Goal: Transaction & Acquisition: Purchase product/service

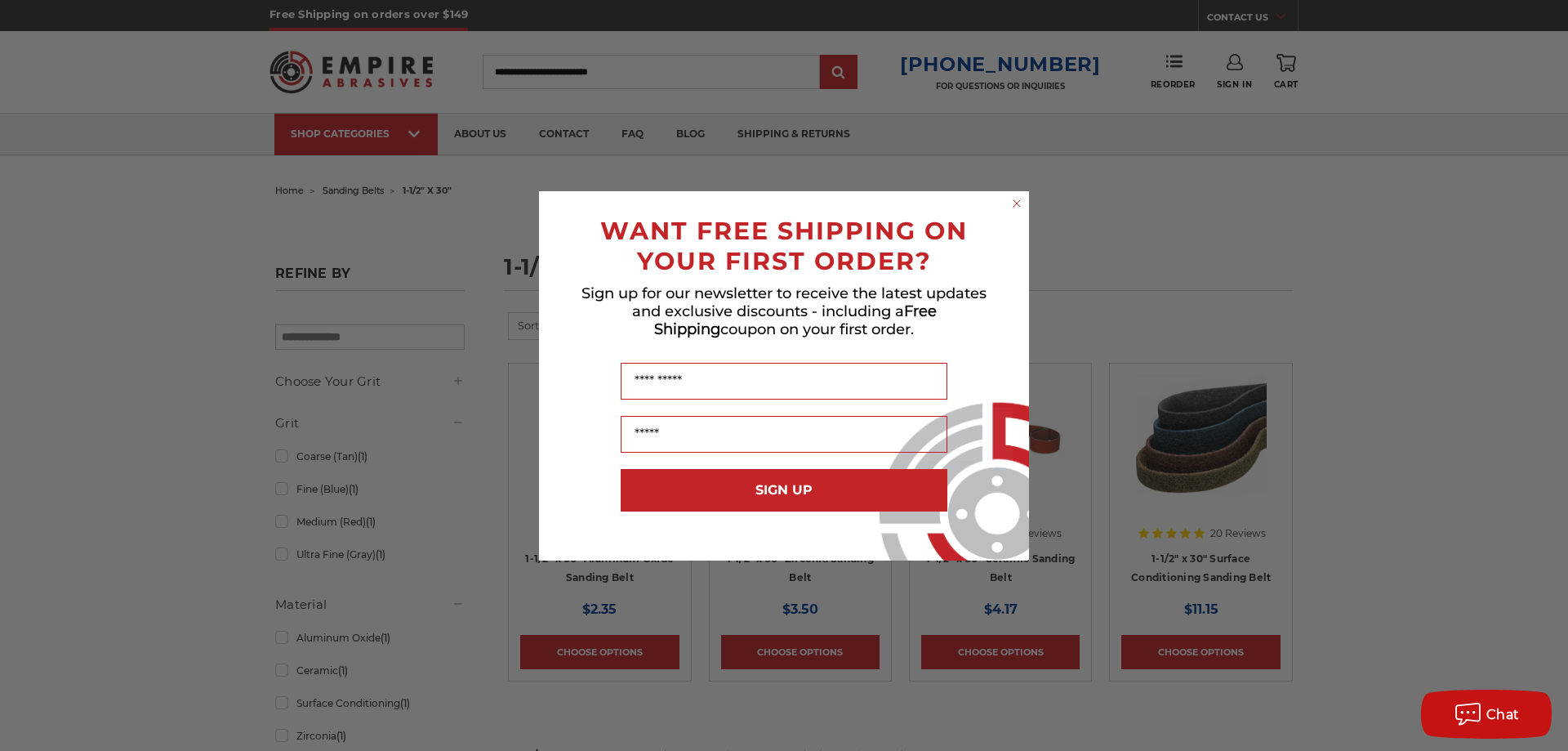
click at [1014, 198] on circle "Close dialog" at bounding box center [1017, 204] width 16 height 16
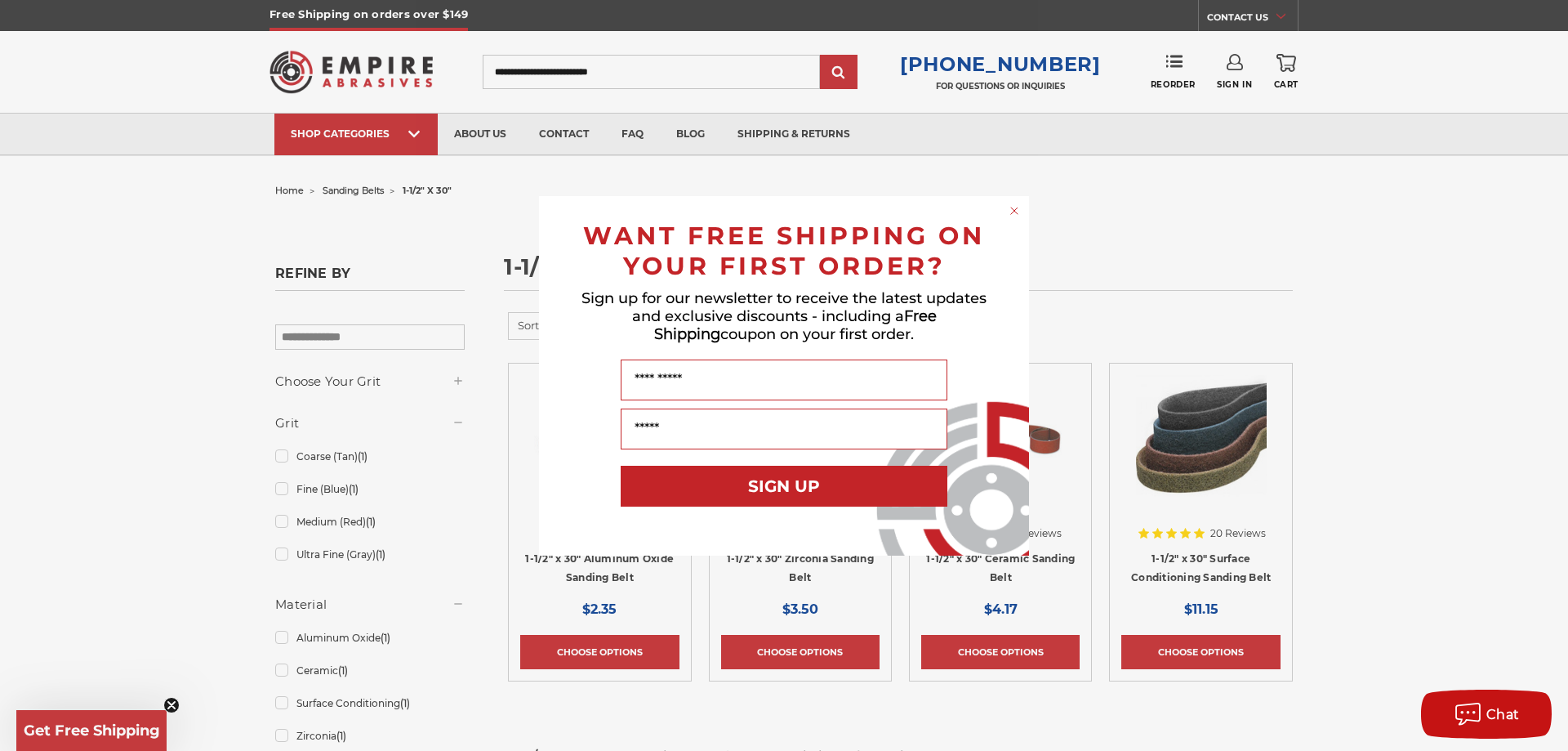
click at [1012, 213] on icon "Close dialog" at bounding box center [1014, 211] width 6 height 6
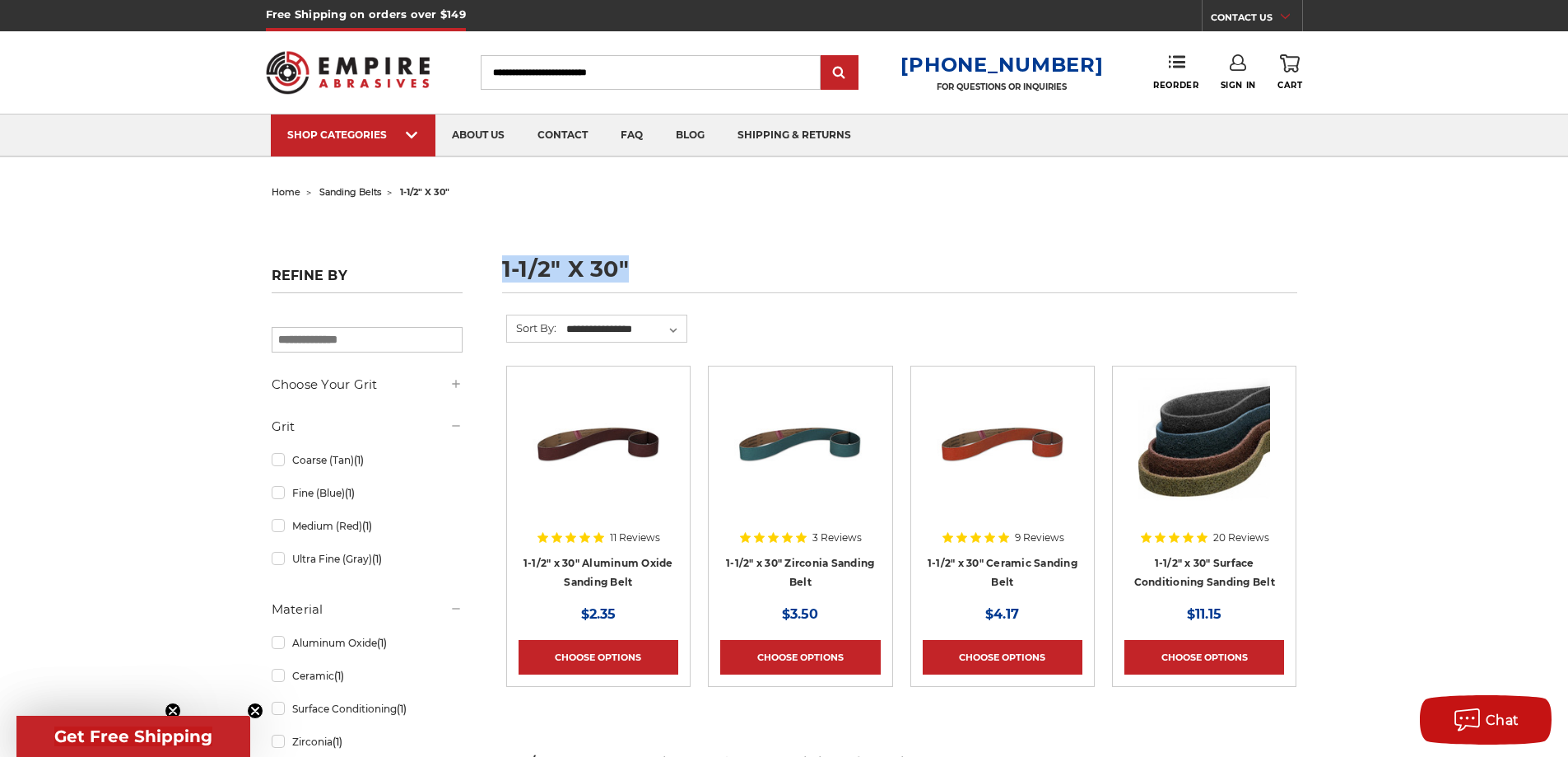
drag, startPoint x: 642, startPoint y: 276, endPoint x: 485, endPoint y: 272, distance: 157.1
click at [737, 271] on h1 "1-1/2" x 30"" at bounding box center [900, 276] width 795 height 35
drag, startPoint x: 667, startPoint y: 275, endPoint x: 152, endPoint y: 284, distance: 515.1
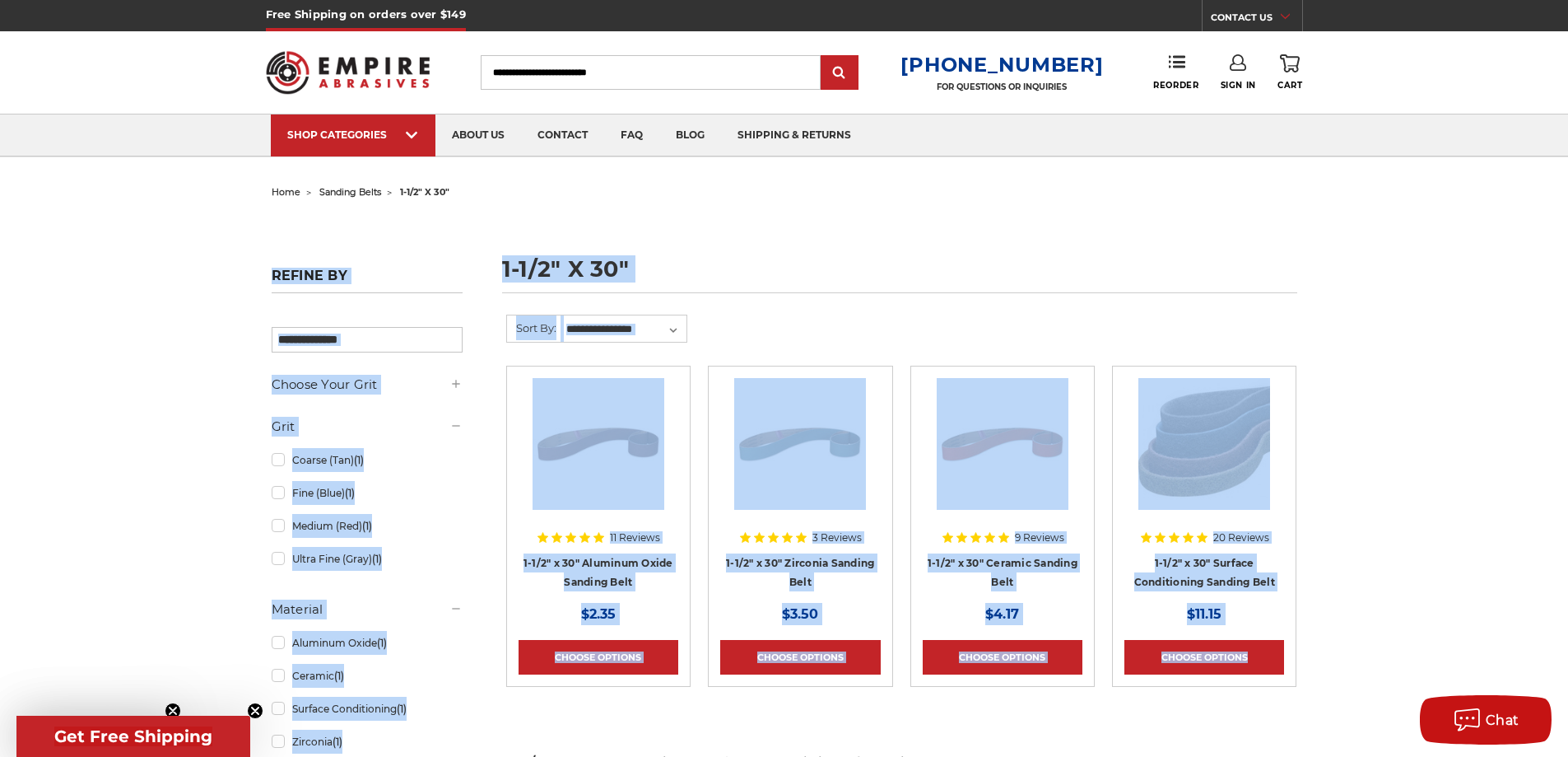
drag, startPoint x: 1350, startPoint y: 684, endPoint x: 325, endPoint y: 230, distance: 1121.0
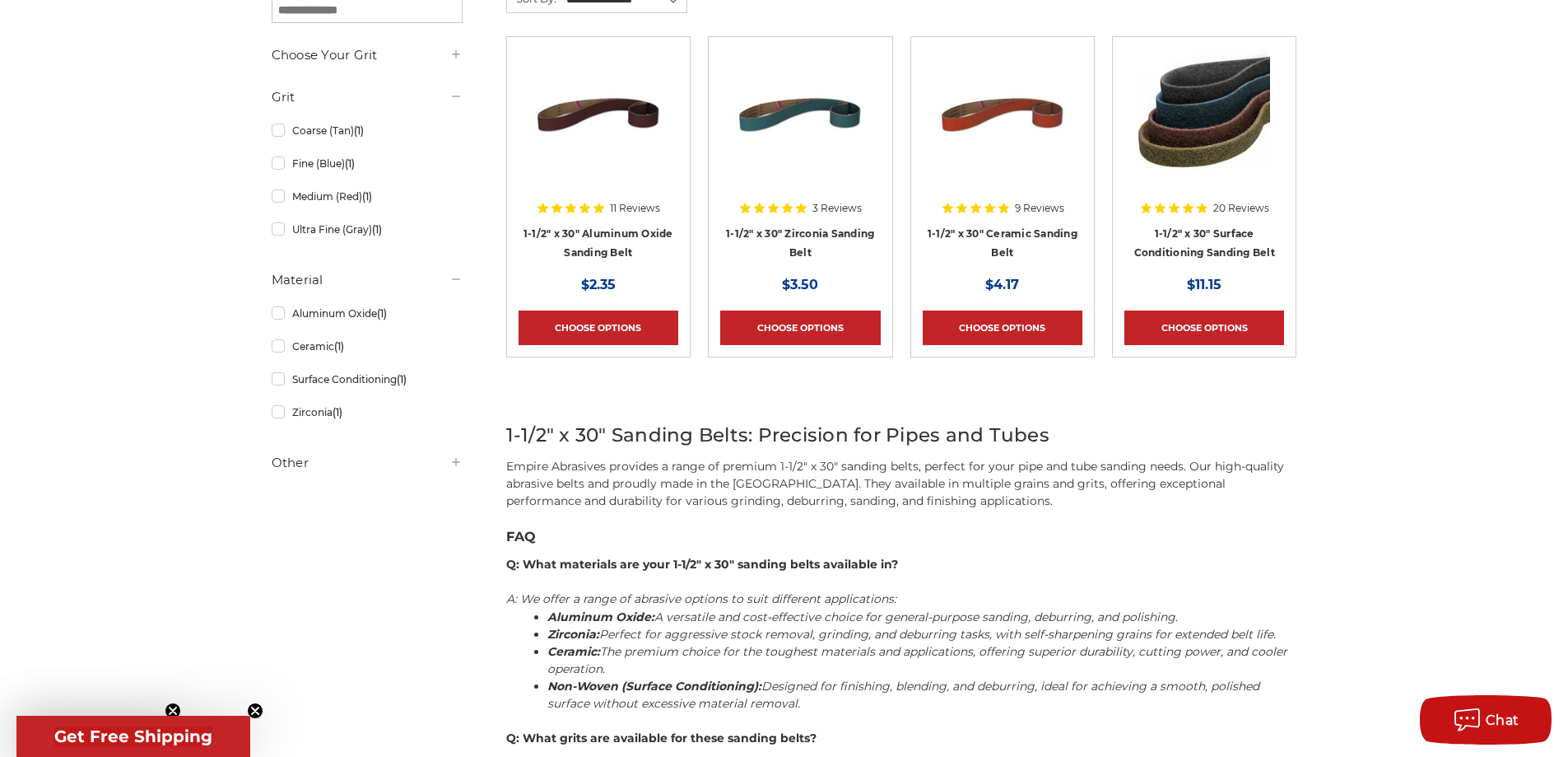
scroll to position [82, 0]
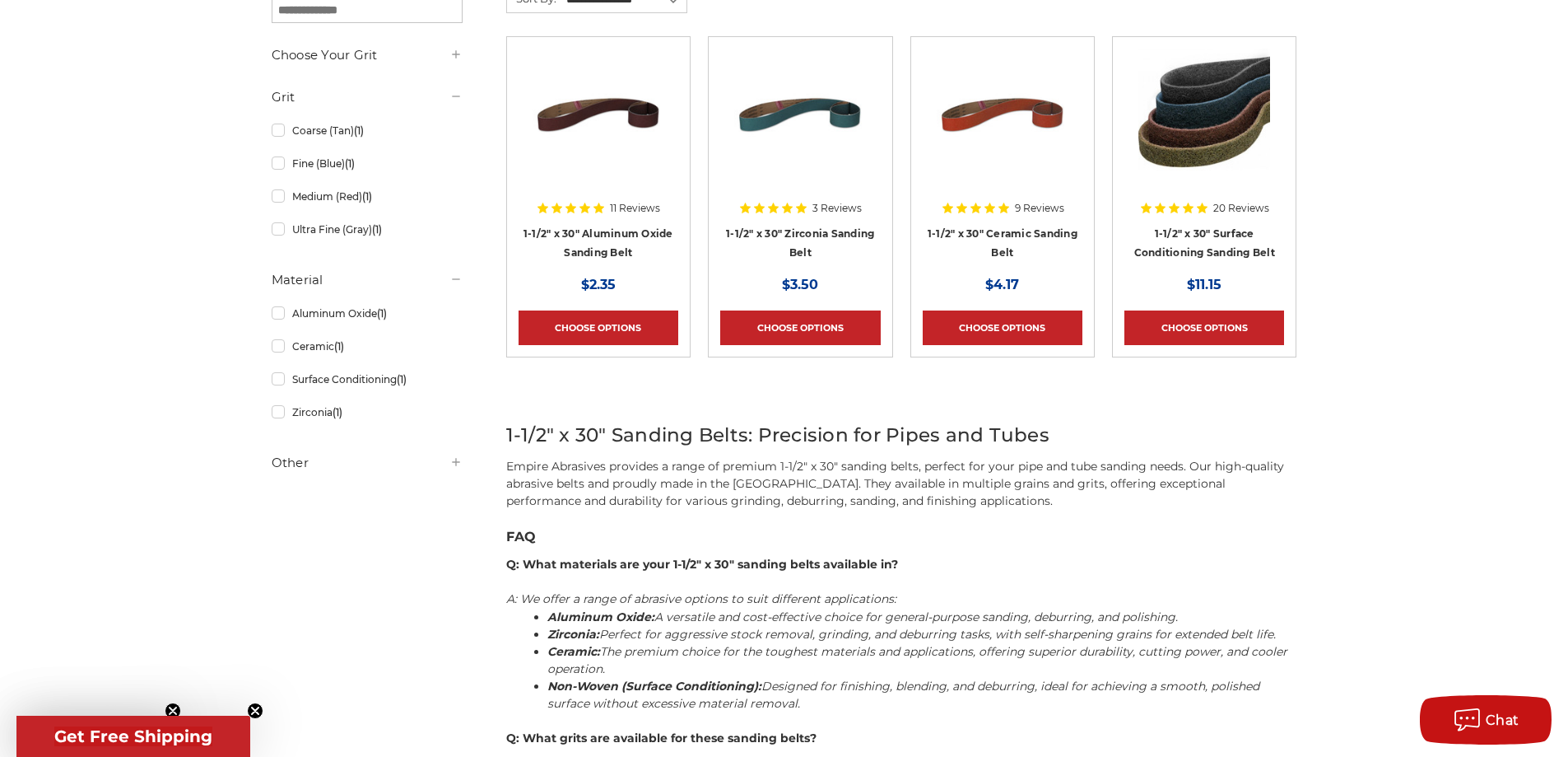
scroll to position [247, 0]
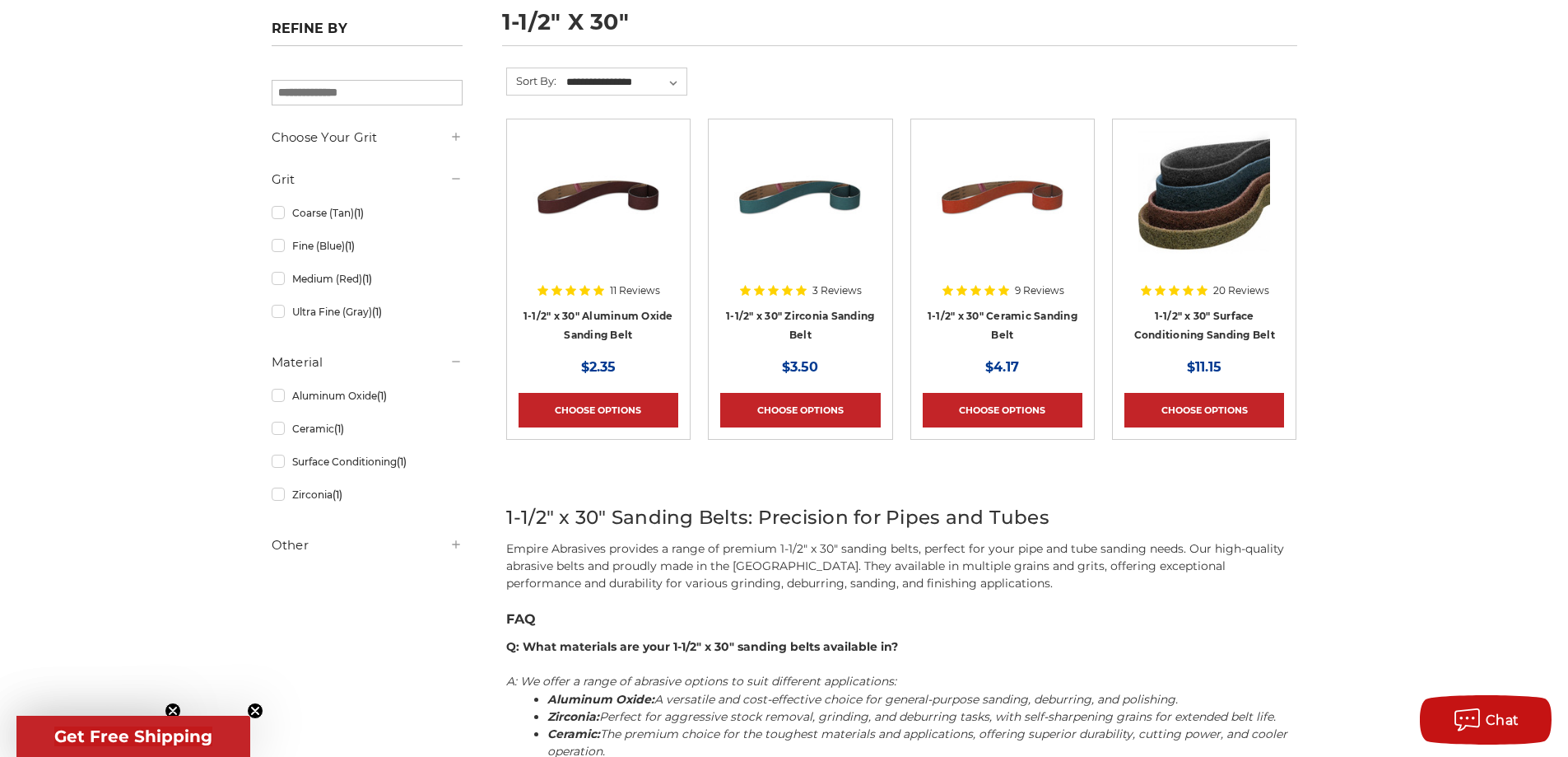
click at [1513, 54] on div "home sanding belts 1-1/2" x 30" 1-1/2" x 30" Refine by × Browse by Choose Your …" at bounding box center [784, 674] width 1568 height 1480
